Goal: Book appointment/travel/reservation

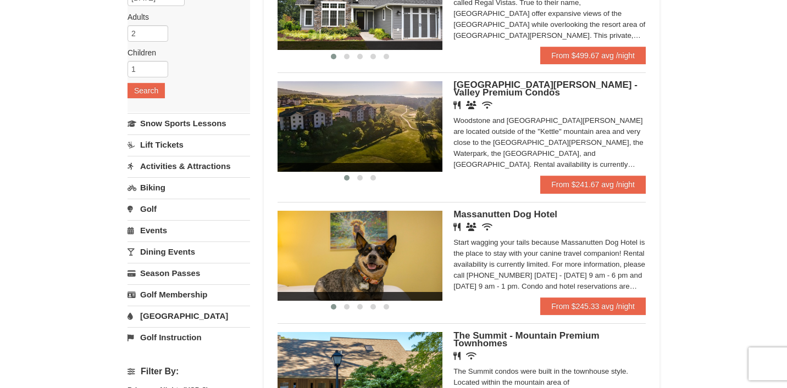
scroll to position [191, 0]
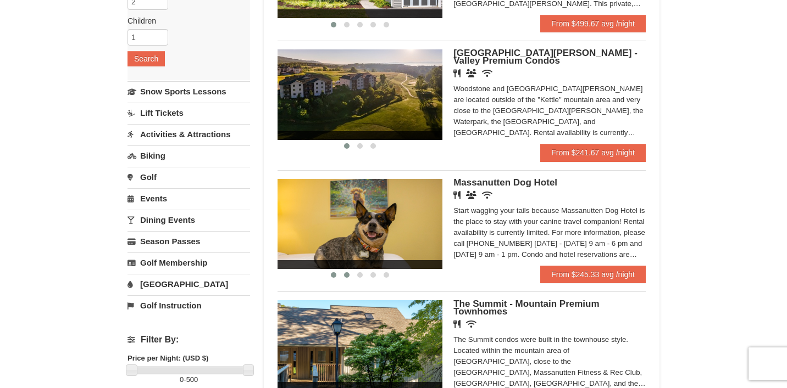
click at [344, 278] on span at bounding box center [346, 274] width 5 height 5
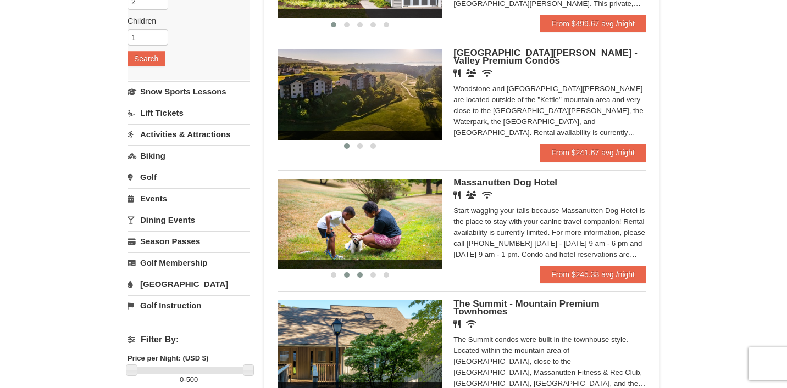
click at [358, 277] on span at bounding box center [359, 274] width 5 height 5
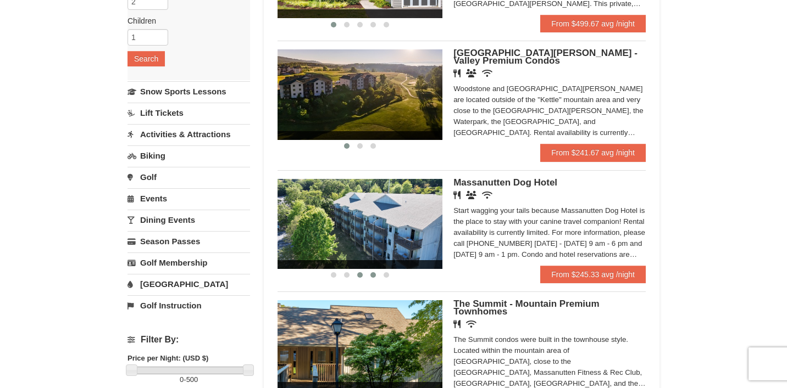
click at [374, 278] on span at bounding box center [372, 274] width 5 height 5
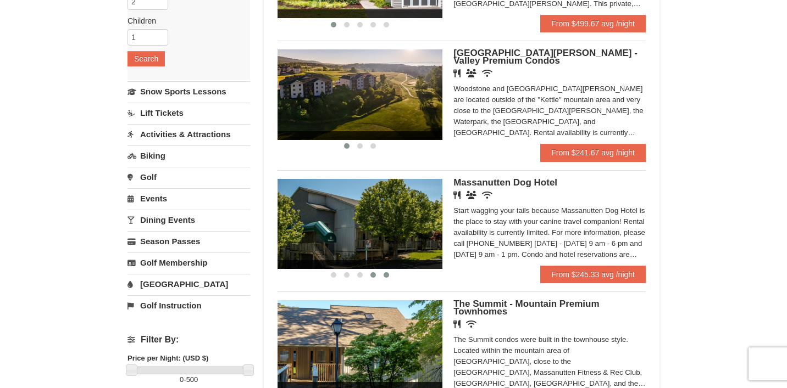
click at [384, 276] on span at bounding box center [385, 274] width 5 height 5
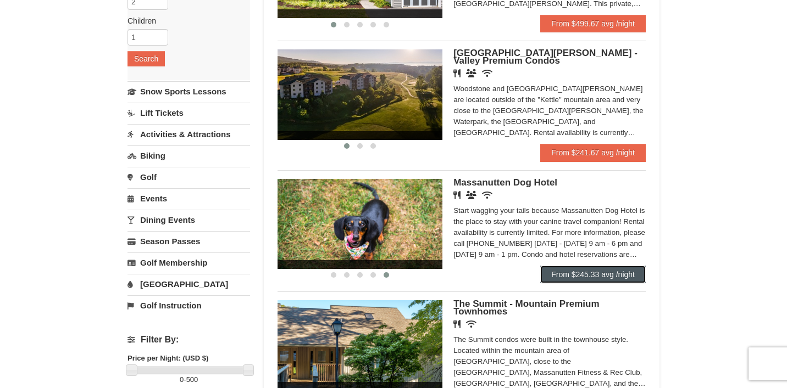
click at [565, 274] on link "From $245.33 avg /night" at bounding box center [592, 275] width 105 height 18
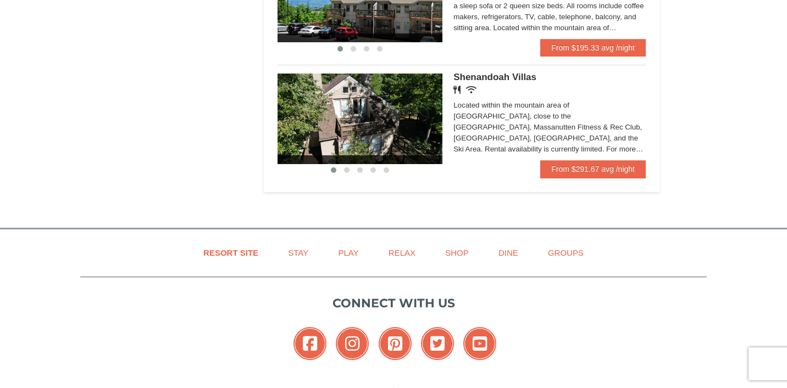
scroll to position [791, 0]
